Goal: Task Accomplishment & Management: Manage account settings

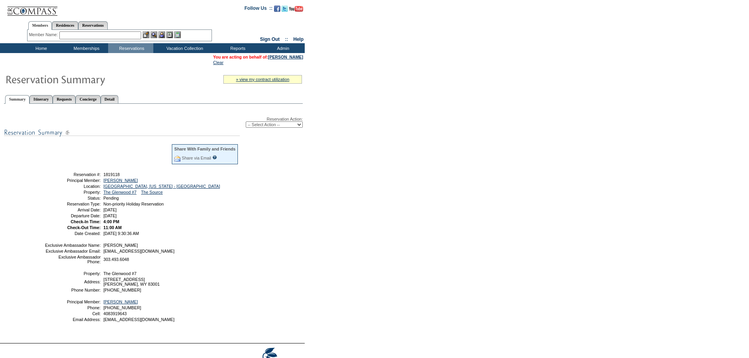
click at [298, 125] on select "-- Select Action -- Modify Reservation Dates Modify Reservation Cost Modify Occ…" at bounding box center [274, 125] width 57 height 6
select select "ConfirmRes"
click at [246, 123] on select "-- Select Action -- Modify Reservation Dates Modify Reservation Cost Modify Occ…" at bounding box center [274, 125] width 57 height 6
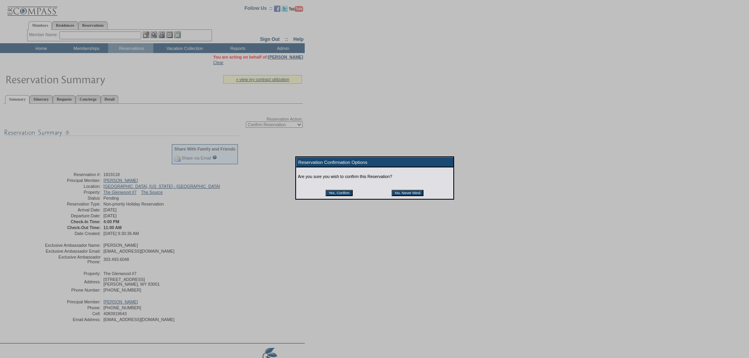
click at [330, 193] on input "Yes, Confirm" at bounding box center [339, 193] width 27 height 6
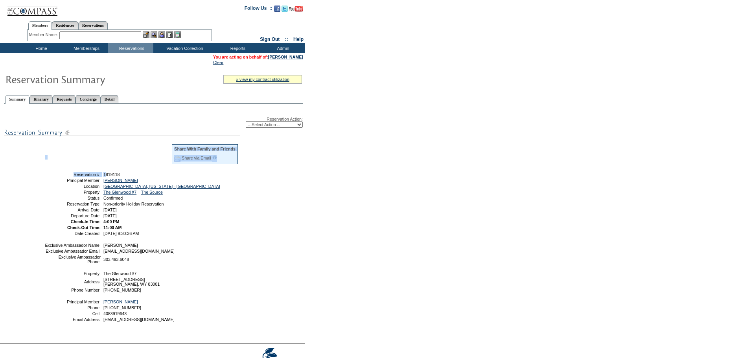
drag, startPoint x: 127, startPoint y: 174, endPoint x: 106, endPoint y: 179, distance: 22.3
click at [106, 179] on table "Share With Family and Friends Share via Email Share Reservation Information Ple…" at bounding box center [141, 189] width 197 height 94
click at [125, 170] on td at bounding box center [108, 157] width 126 height 26
drag, startPoint x: 125, startPoint y: 178, endPoint x: 104, endPoint y: 177, distance: 20.5
click at [101, 179] on table "Share With Family and Friends Share via Email Share Reservation Information Ple…" at bounding box center [141, 189] width 197 height 94
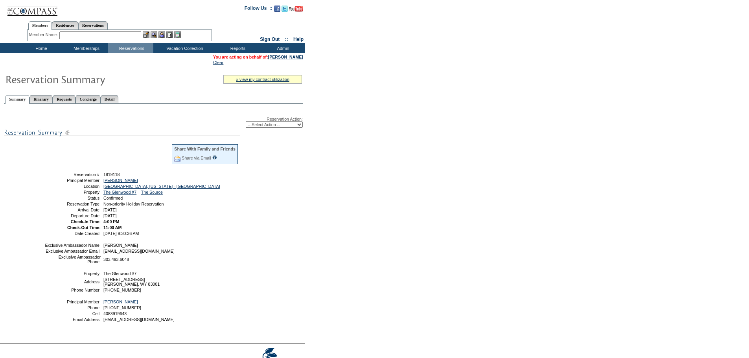
copy tr "1819118"
click at [96, 24] on link "Reservations" at bounding box center [93, 25] width 30 height 8
click at [76, 35] on input "text" at bounding box center [74, 35] width 35 height 8
paste input "1812852"
type input "1812852"
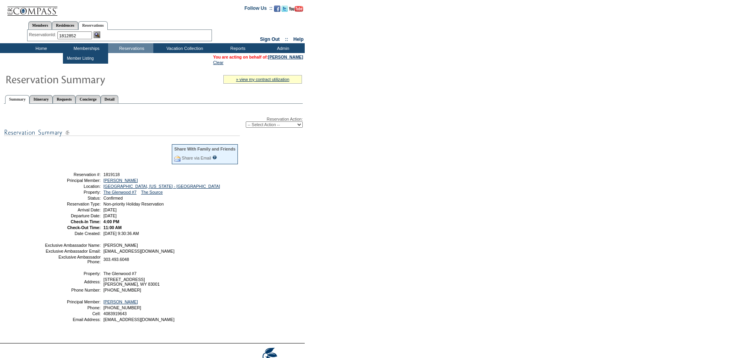
click at [99, 31] on div "Member Name: Destination or Residence: ReservationId: 1812852" at bounding box center [119, 35] width 185 height 11
click at [97, 33] on img at bounding box center [97, 34] width 7 height 7
